Goal: Transaction & Acquisition: Obtain resource

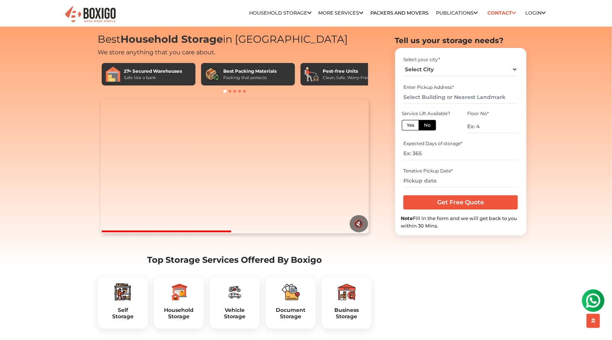
scroll to position [15, 0]
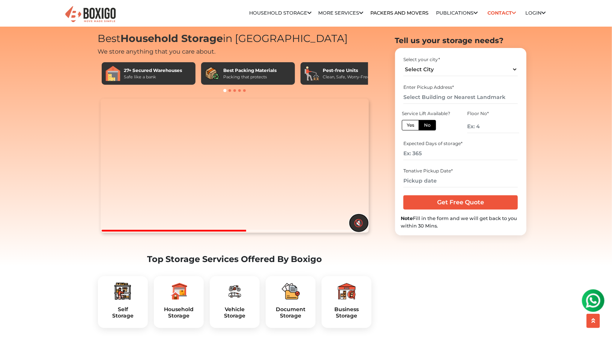
click at [359, 232] on button "🔇" at bounding box center [359, 223] width 18 height 17
click at [181, 174] on video "Your browser does not support the video tag." at bounding box center [235, 166] width 268 height 134
click at [186, 135] on video "Your browser does not support the video tag." at bounding box center [235, 166] width 268 height 134
click at [365, 232] on button "🔊" at bounding box center [359, 223] width 18 height 17
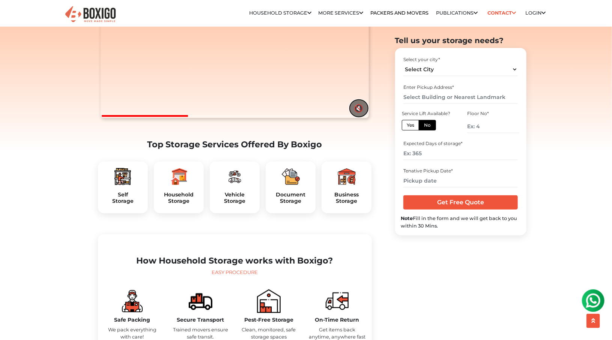
scroll to position [136, 0]
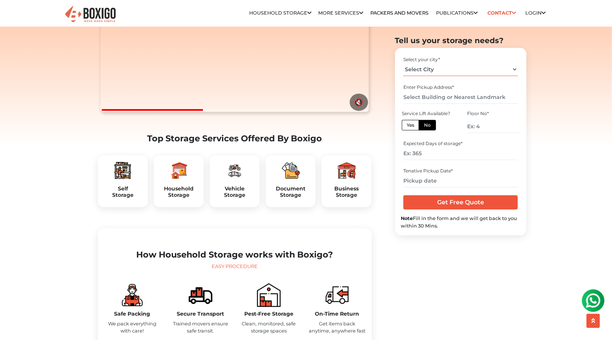
click at [452, 68] on select "Select City Bangalore Bengaluru Bhopal Bhubaneswar Chennai Coimbatore Cuttack D…" at bounding box center [460, 69] width 114 height 13
select select "[GEOGRAPHIC_DATA]"
click at [403, 63] on select "Select City Bangalore Bengaluru Bhopal Bhubaneswar Chennai Coimbatore Cuttack D…" at bounding box center [460, 69] width 114 height 13
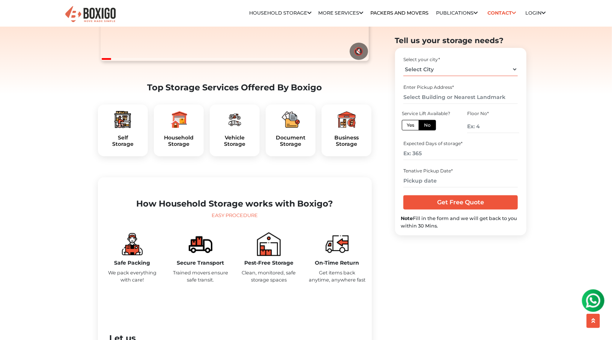
scroll to position [162, 0]
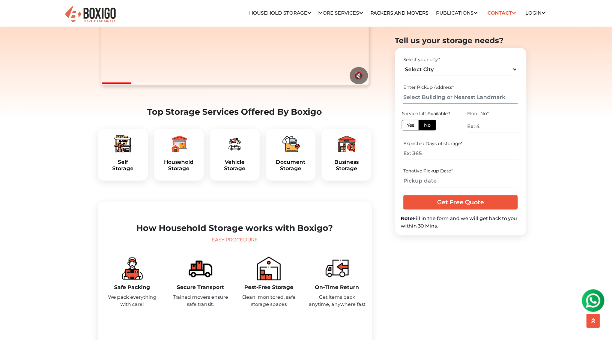
click at [474, 100] on input "text" at bounding box center [460, 97] width 114 height 13
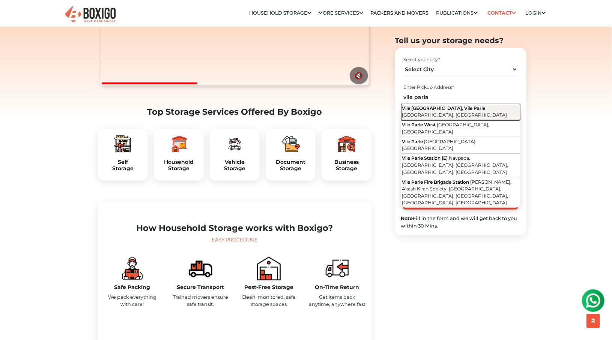
click at [447, 111] on span "Vile Parle East, Vile Parle" at bounding box center [443, 108] width 83 height 6
type input "[GEOGRAPHIC_DATA], [GEOGRAPHIC_DATA], [GEOGRAPHIC_DATA]"
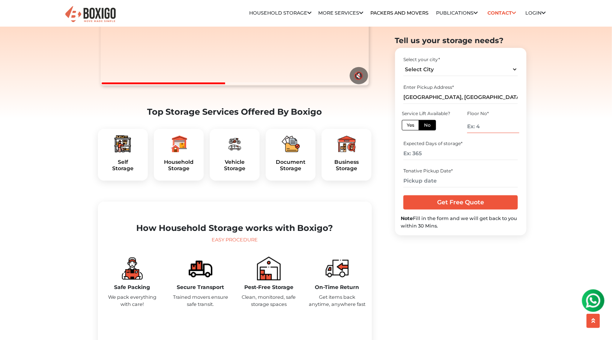
click at [476, 126] on input "number" at bounding box center [493, 126] width 52 height 13
type input "1"
type input "0"
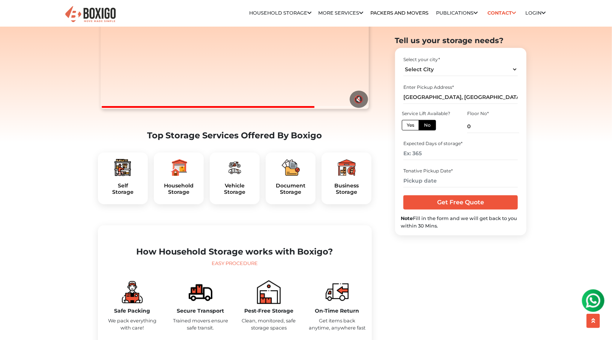
scroll to position [134, 0]
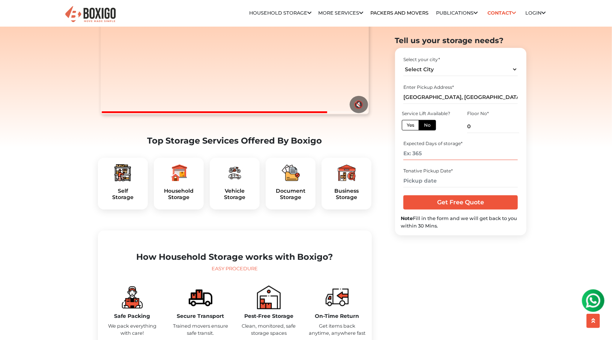
click at [429, 155] on input "number" at bounding box center [460, 153] width 114 height 13
type input "365"
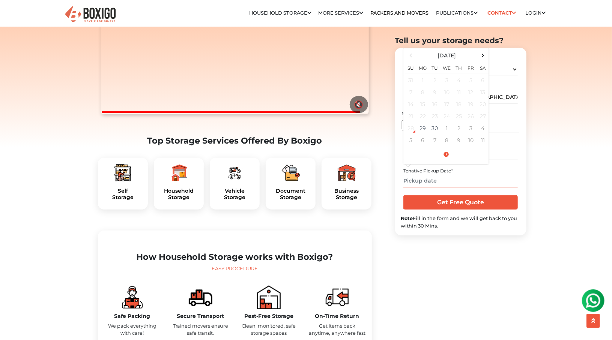
click at [423, 183] on input "text" at bounding box center [460, 180] width 114 height 13
click at [484, 55] on span at bounding box center [483, 55] width 10 height 10
click at [432, 126] on td "25" at bounding box center [435, 128] width 12 height 12
type input "11/25/2025 12:00 AM"
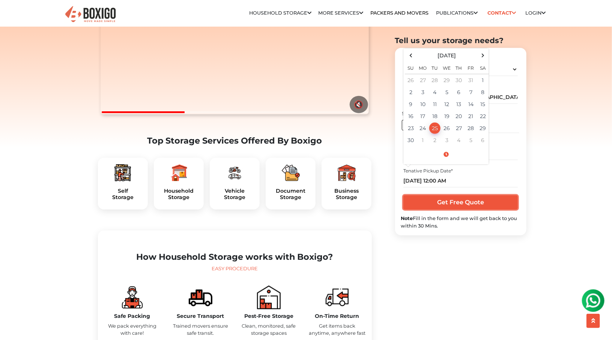
click at [427, 198] on input "Get Free Quote" at bounding box center [460, 203] width 114 height 14
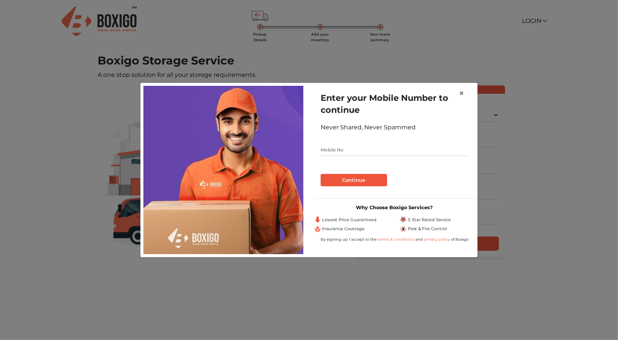
click at [406, 153] on input "text" at bounding box center [394, 150] width 148 height 12
type input "9819274812"
click at [363, 182] on button "Continue" at bounding box center [353, 180] width 66 height 13
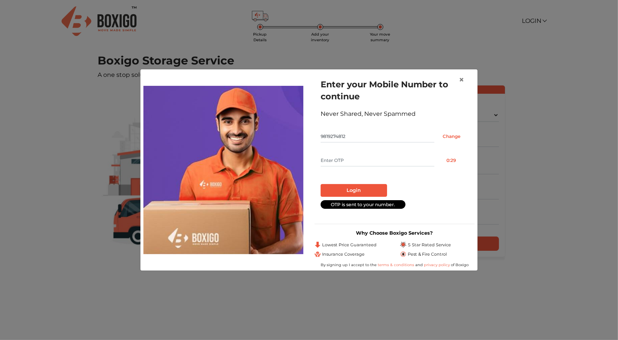
click at [350, 156] on input "text" at bounding box center [377, 161] width 114 height 12
type input "4235"
click at [320, 184] on button "Login" at bounding box center [353, 190] width 66 height 13
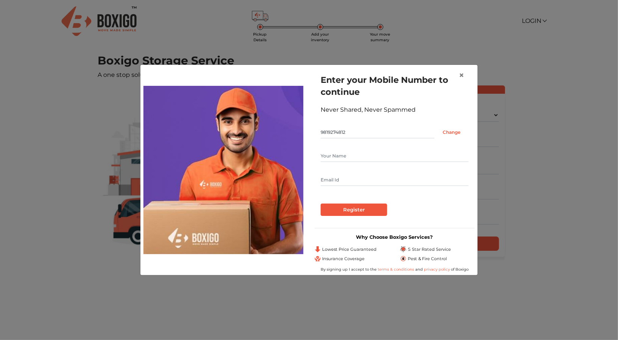
click at [361, 156] on input "text" at bounding box center [394, 156] width 148 height 12
type input "[PERSON_NAME]"
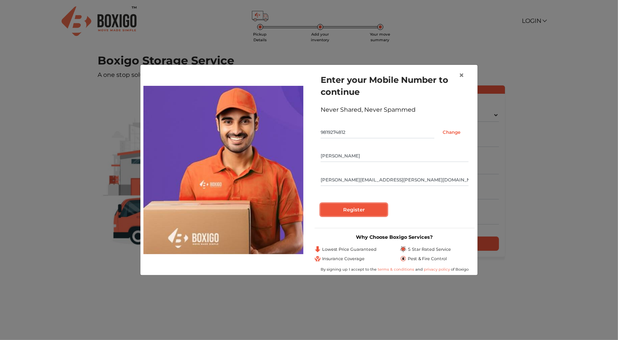
click at [341, 212] on input "Register" at bounding box center [353, 210] width 66 height 13
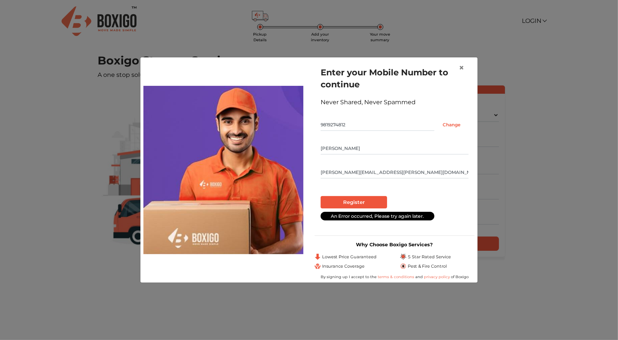
click at [391, 171] on input "[PERSON_NAME][EMAIL_ADDRESS][PERSON_NAME][DOMAIN_NAME]" at bounding box center [394, 173] width 148 height 12
type input "[PERSON_NAME][EMAIL_ADDRESS][PERSON_NAME][DOMAIN_NAME]"
click at [388, 150] on input "[PERSON_NAME]" at bounding box center [394, 149] width 148 height 12
type input "[PERSON_NAME]"
click at [340, 205] on input "Register" at bounding box center [353, 202] width 66 height 13
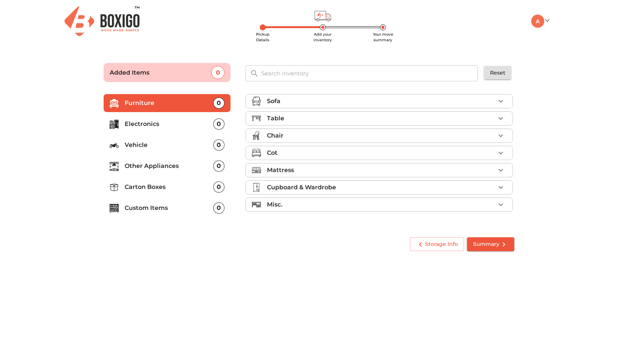
click at [340, 186] on div "Cupboard & Wardrobe" at bounding box center [381, 187] width 228 height 9
click at [165, 191] on p "Carton Boxes" at bounding box center [169, 187] width 89 height 9
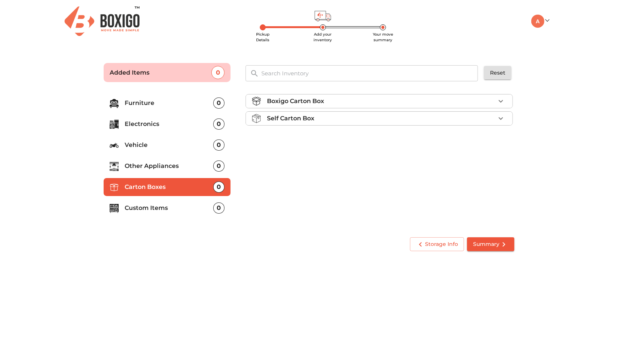
click at [340, 117] on div "Self Carton Box" at bounding box center [381, 118] width 228 height 9
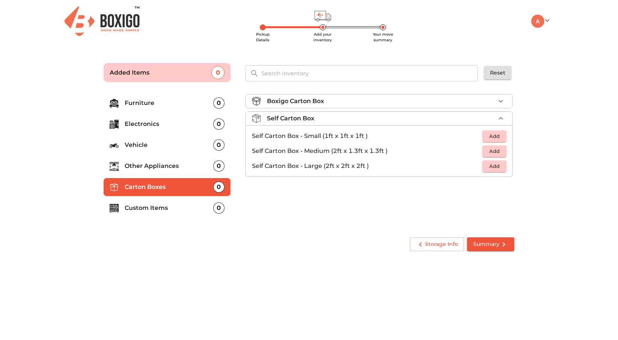
click at [342, 98] on div "Boxigo Carton Box" at bounding box center [381, 101] width 228 height 9
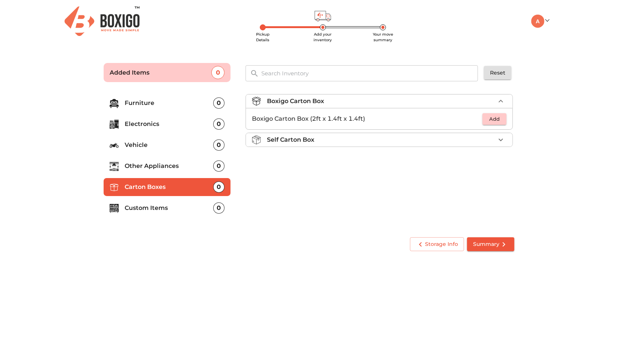
click at [329, 134] on li "Self Carton Box" at bounding box center [379, 140] width 266 height 14
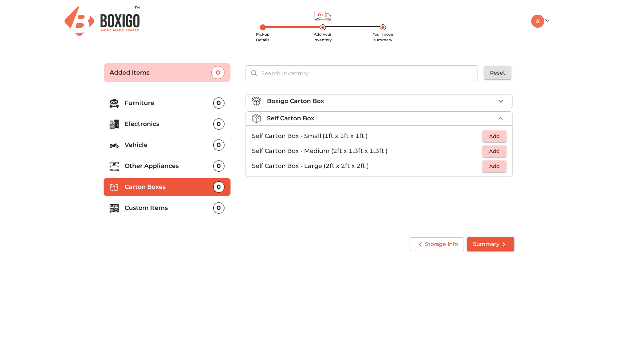
click at [361, 107] on li "Boxigo Carton Box" at bounding box center [379, 102] width 266 height 14
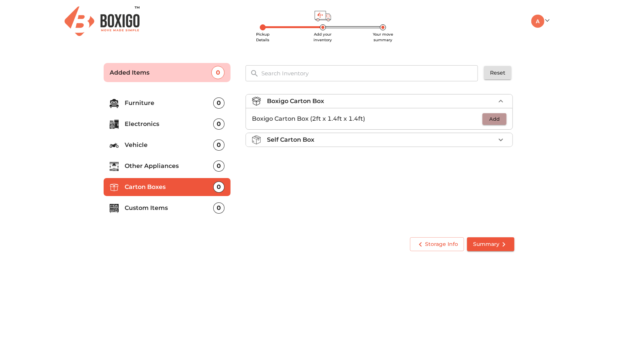
click at [486, 118] on button "Add" at bounding box center [494, 119] width 24 height 12
click at [502, 117] on icon "button" at bounding box center [500, 118] width 9 height 9
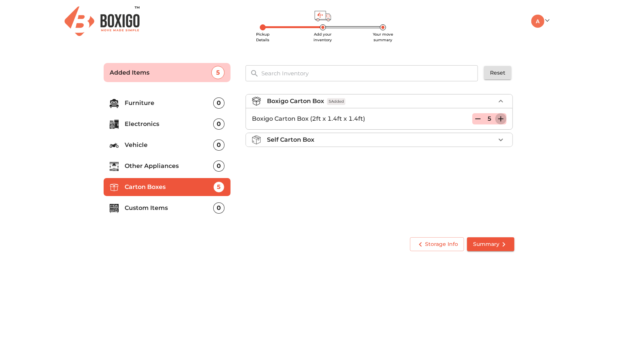
click at [502, 117] on icon "button" at bounding box center [500, 118] width 9 height 9
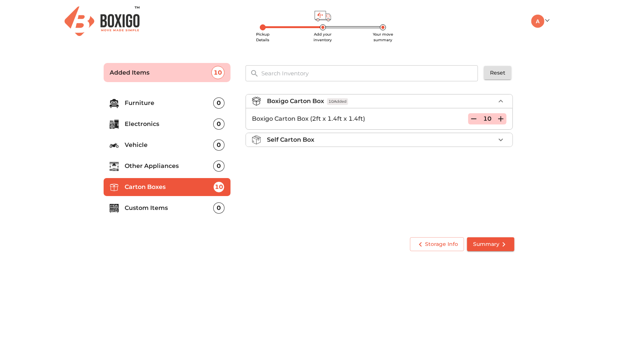
click at [307, 181] on div "Boxigo Carton Box 10 Added Boxigo Carton Box (2ft x 1.4ft x 1.4ft) 10 Self Cart…" at bounding box center [379, 159] width 275 height 142
click at [148, 167] on p "Other Appliances" at bounding box center [169, 166] width 89 height 9
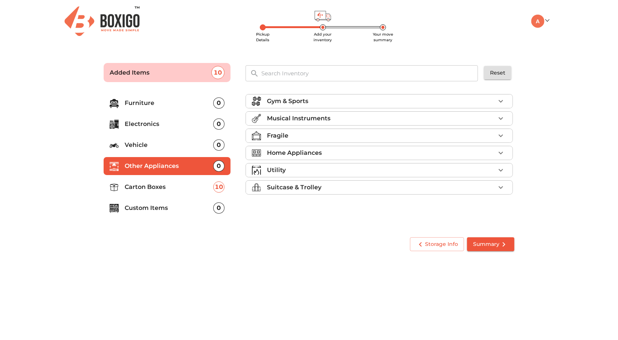
click at [148, 179] on li "Carton Boxes 10" at bounding box center [167, 187] width 127 height 18
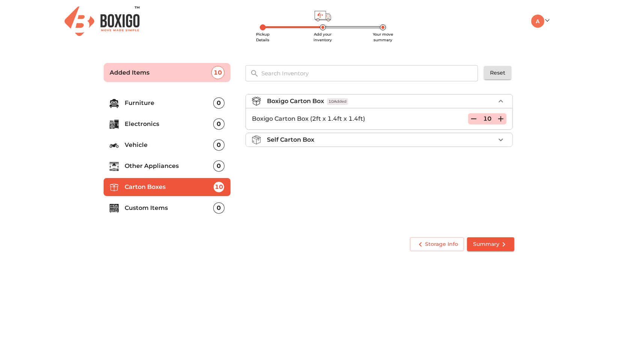
click at [159, 163] on p "Other Appliances" at bounding box center [169, 166] width 89 height 9
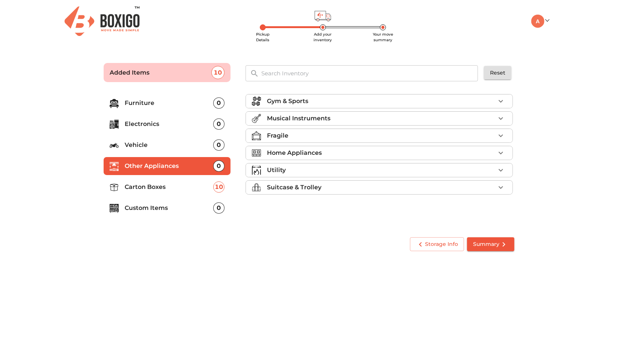
click at [299, 187] on p "Suitcase & Trolley" at bounding box center [294, 187] width 54 height 9
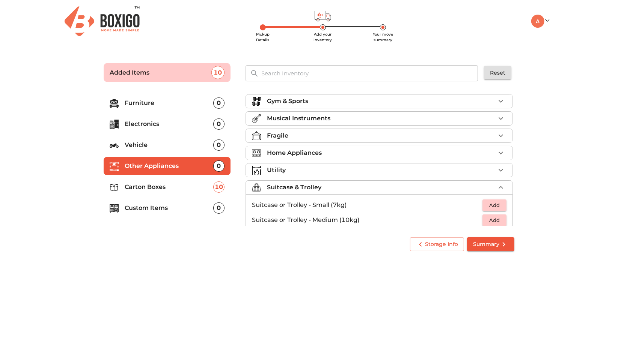
click at [148, 206] on p "Custom Items" at bounding box center [169, 208] width 89 height 9
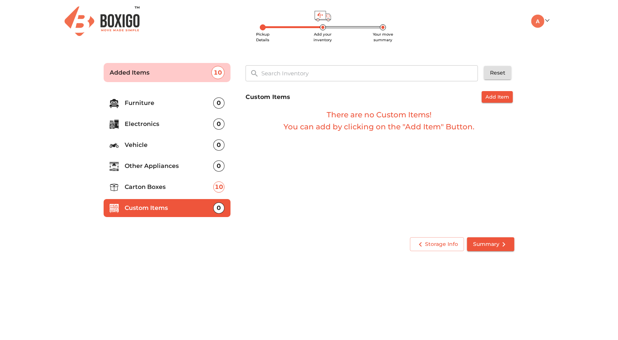
click at [135, 119] on li "Electronics 0" at bounding box center [167, 124] width 127 height 18
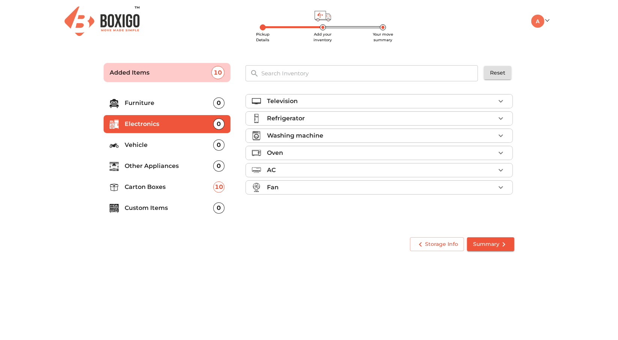
click at [135, 137] on li "Vehicle 0" at bounding box center [167, 145] width 127 height 18
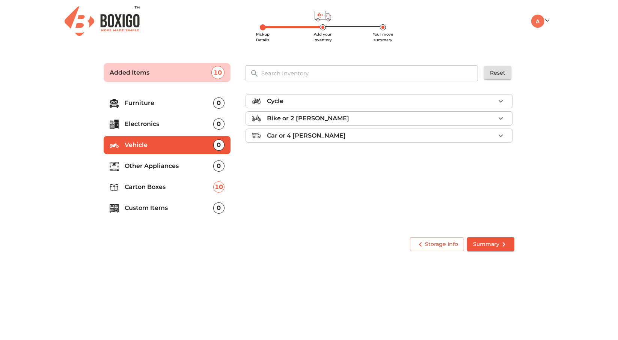
click at [134, 159] on li "Other Appliances 0" at bounding box center [167, 166] width 127 height 18
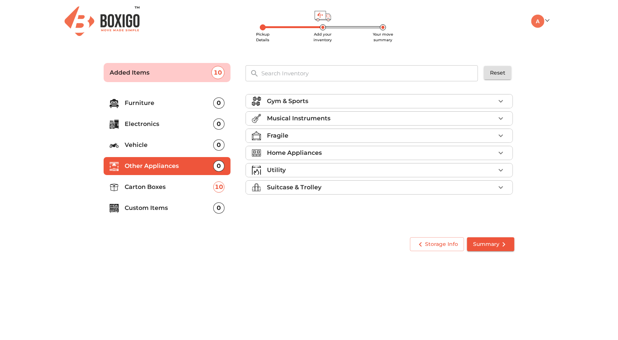
click at [295, 137] on div "Fragile" at bounding box center [381, 135] width 228 height 9
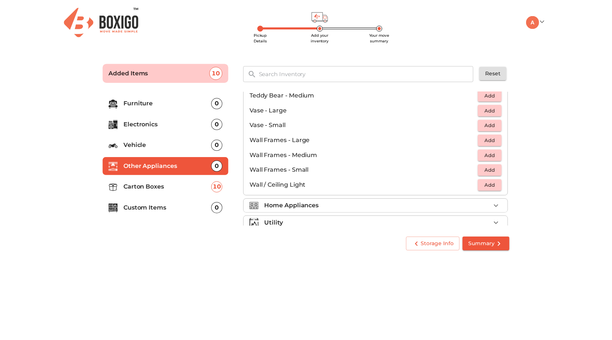
scroll to position [504, 0]
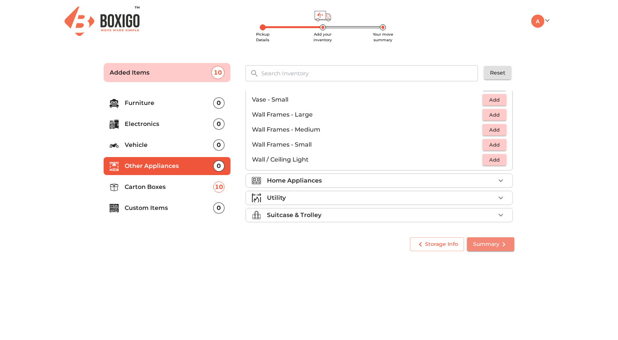
click at [476, 244] on span "Summary" at bounding box center [490, 244] width 35 height 9
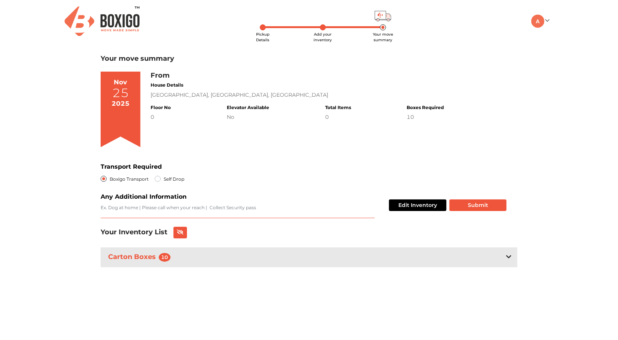
click at [200, 208] on textarea "Transport Required" at bounding box center [238, 212] width 274 height 14
type textarea "Call only on Whatsapp"
click at [459, 208] on button "Submit" at bounding box center [477, 206] width 57 height 12
